Goal: Find specific page/section: Find specific page/section

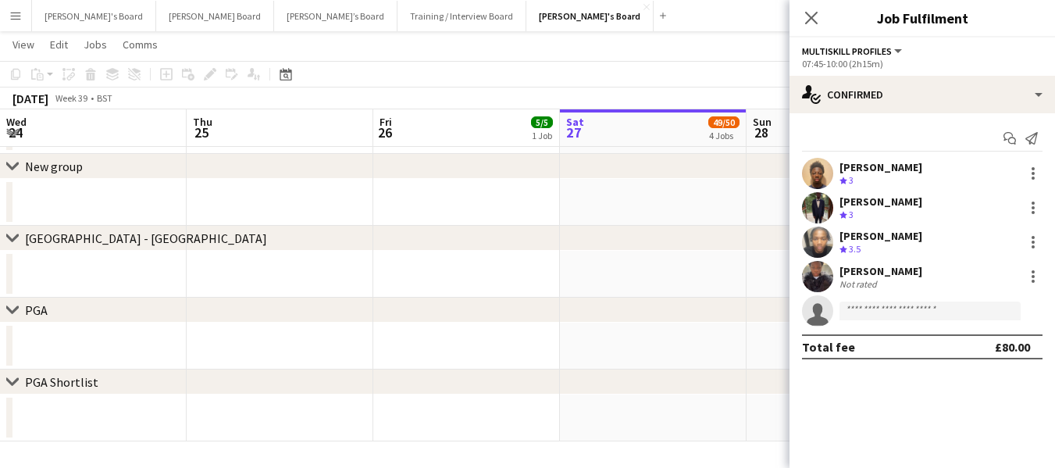
scroll to position [0, 373]
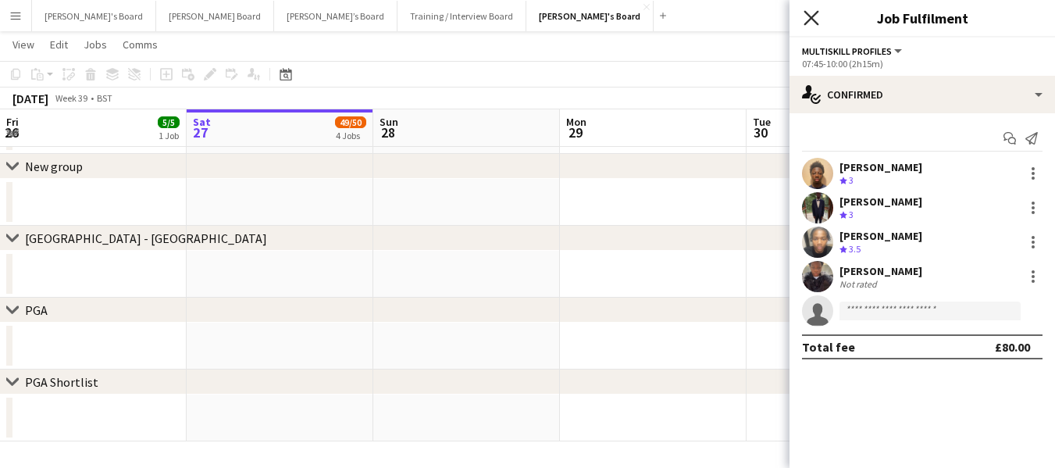
click at [818, 20] on icon "Close pop-in" at bounding box center [811, 17] width 15 height 15
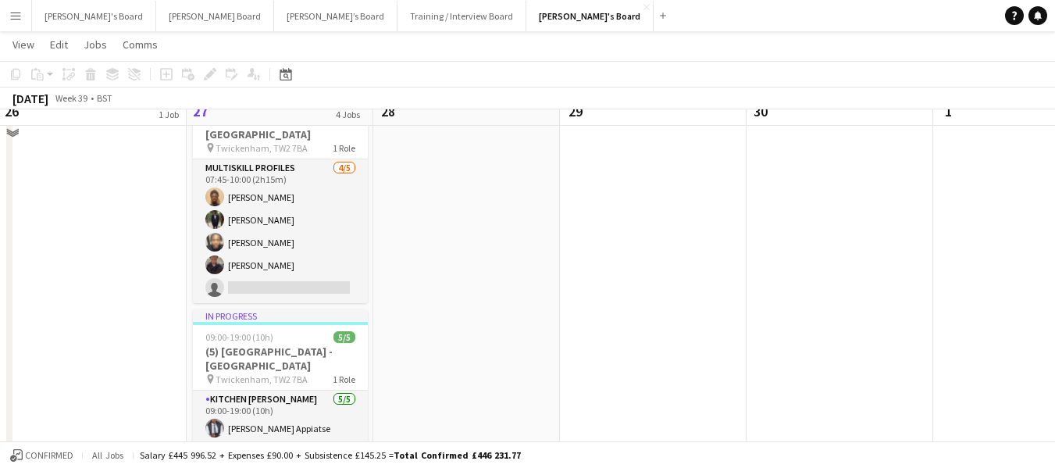
scroll to position [492, 0]
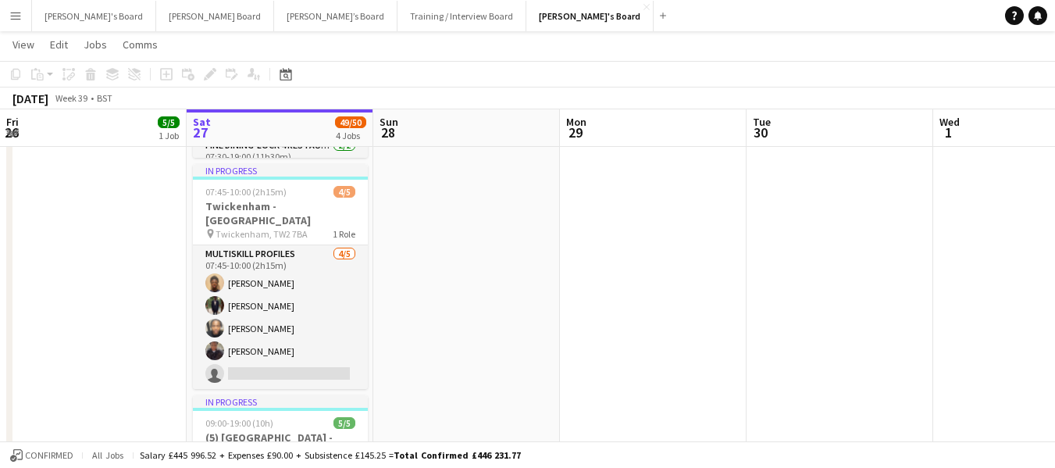
click at [16, 14] on app-icon "Menu" at bounding box center [15, 15] width 12 height 12
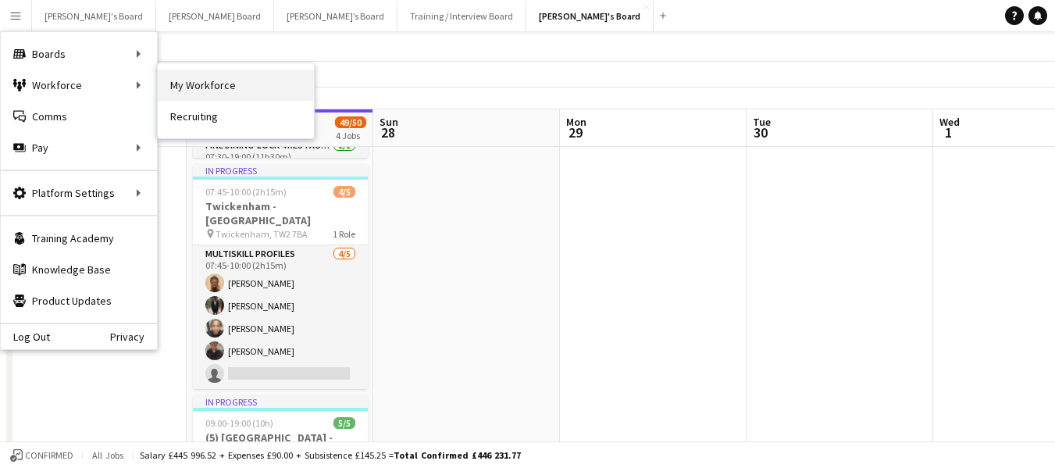
click at [209, 87] on link "My Workforce" at bounding box center [236, 85] width 156 height 31
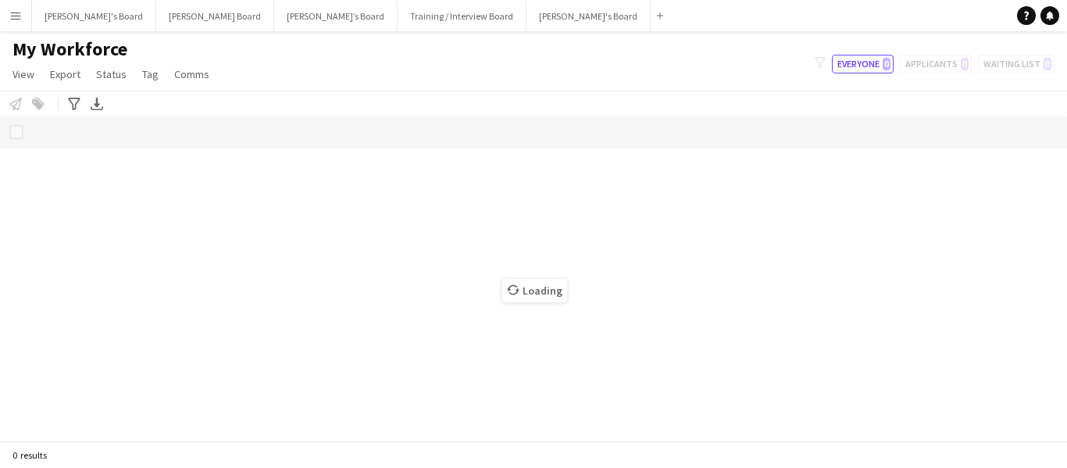
click at [24, 20] on button "Menu" at bounding box center [15, 15] width 31 height 31
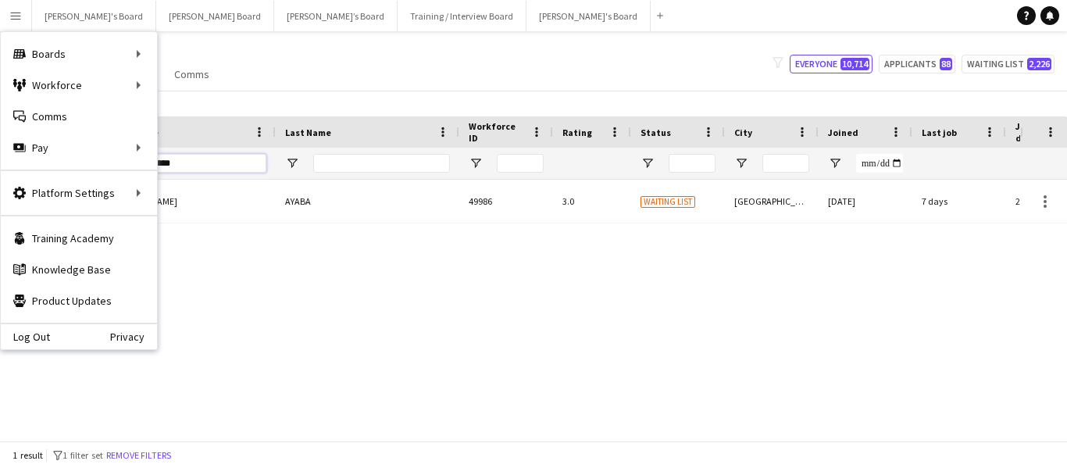
click at [226, 161] on input "*******" at bounding box center [202, 163] width 127 height 19
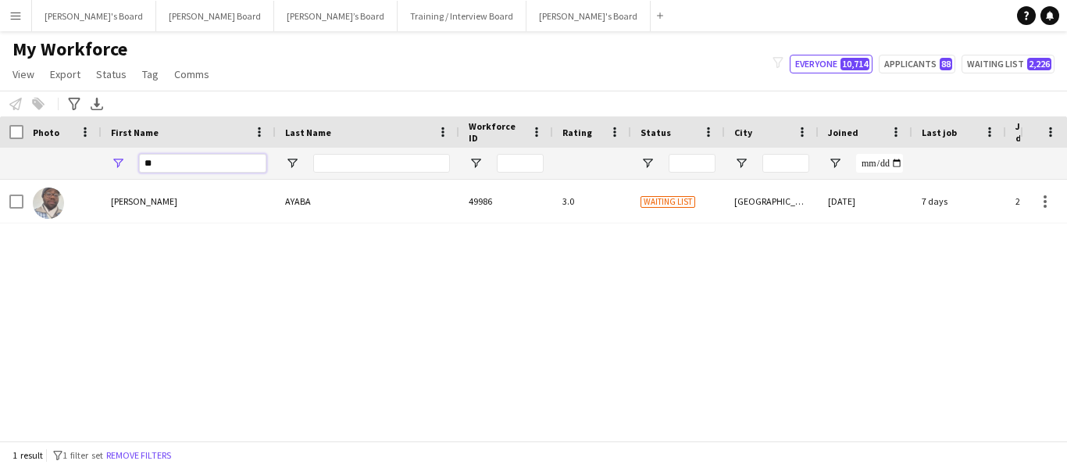
type input "*"
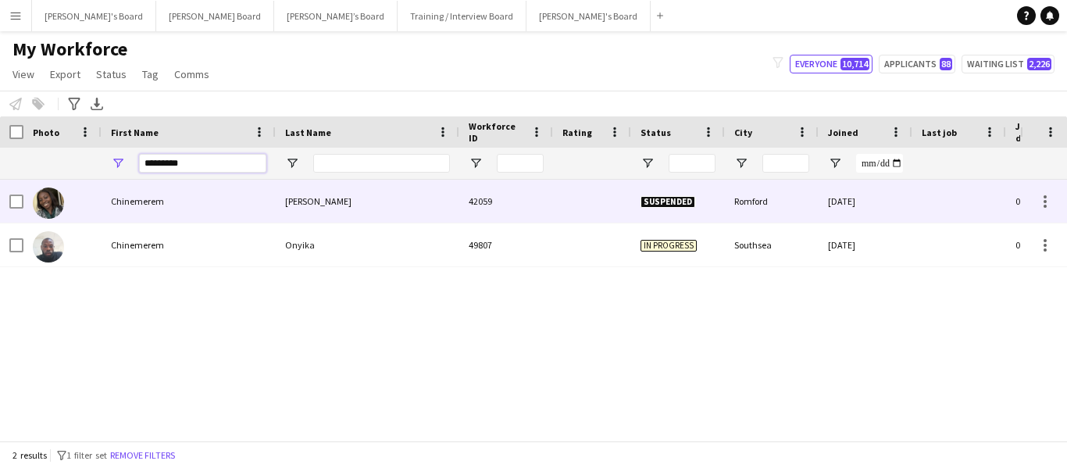
type input "*********"
click at [119, 206] on div "Chinemerem" at bounding box center [189, 201] width 174 height 43
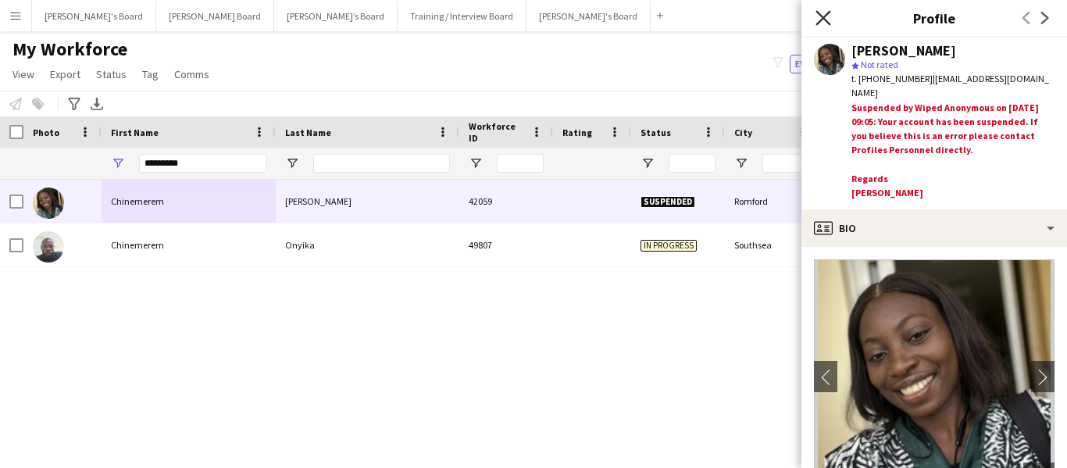
click at [822, 22] on icon "Close pop-in" at bounding box center [823, 17] width 15 height 15
